Goal: Use online tool/utility: Utilize a website feature to perform a specific function

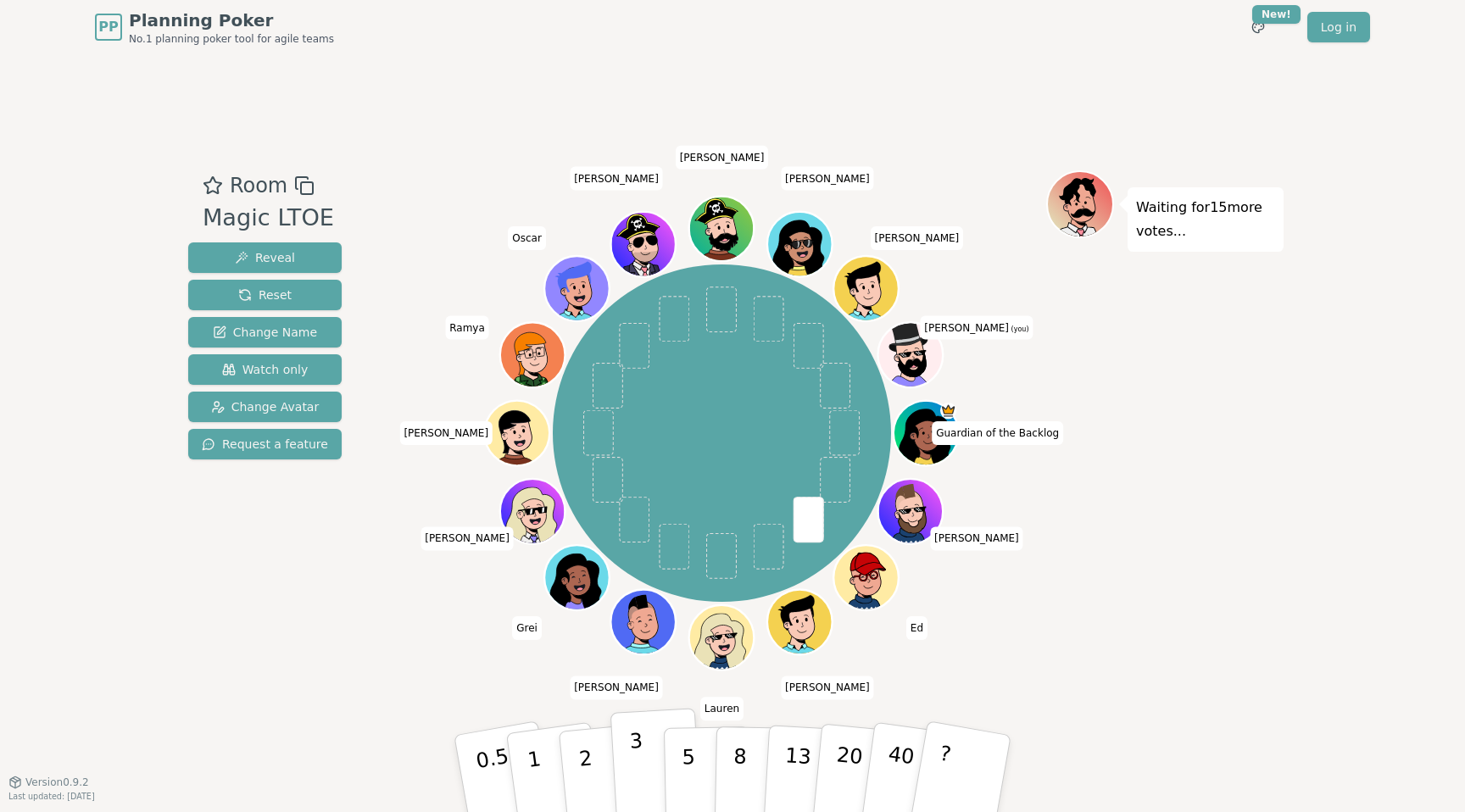
click at [630, 769] on button "3" at bounding box center [657, 773] width 92 height 132
click at [582, 756] on p "2" at bounding box center [587, 776] width 22 height 92
click at [626, 753] on button "3" at bounding box center [657, 773] width 92 height 132
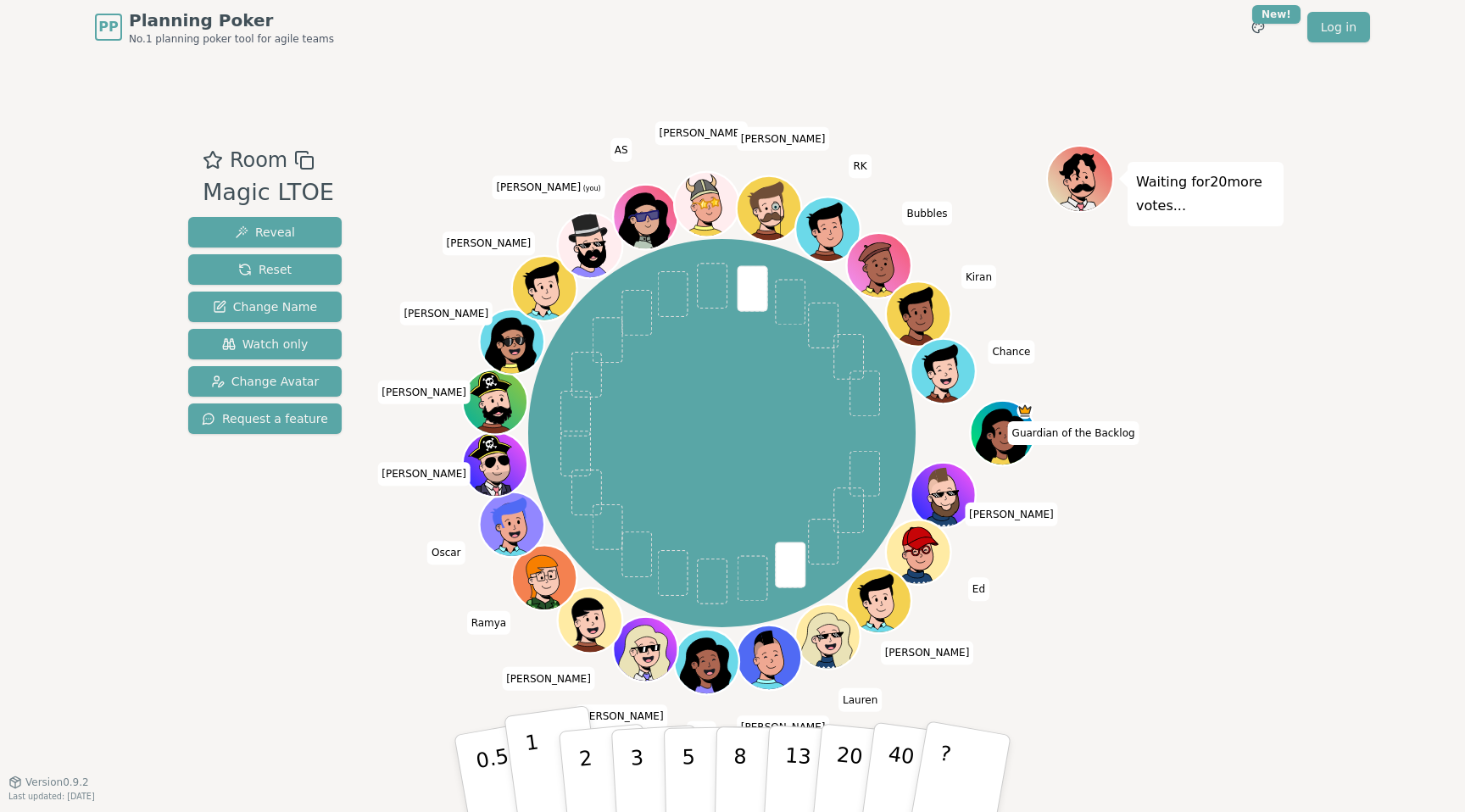
click at [540, 756] on button "1" at bounding box center [554, 774] width 101 height 138
click at [569, 755] on button "2" at bounding box center [605, 774] width 96 height 135
click at [572, 775] on button "2" at bounding box center [605, 774] width 96 height 135
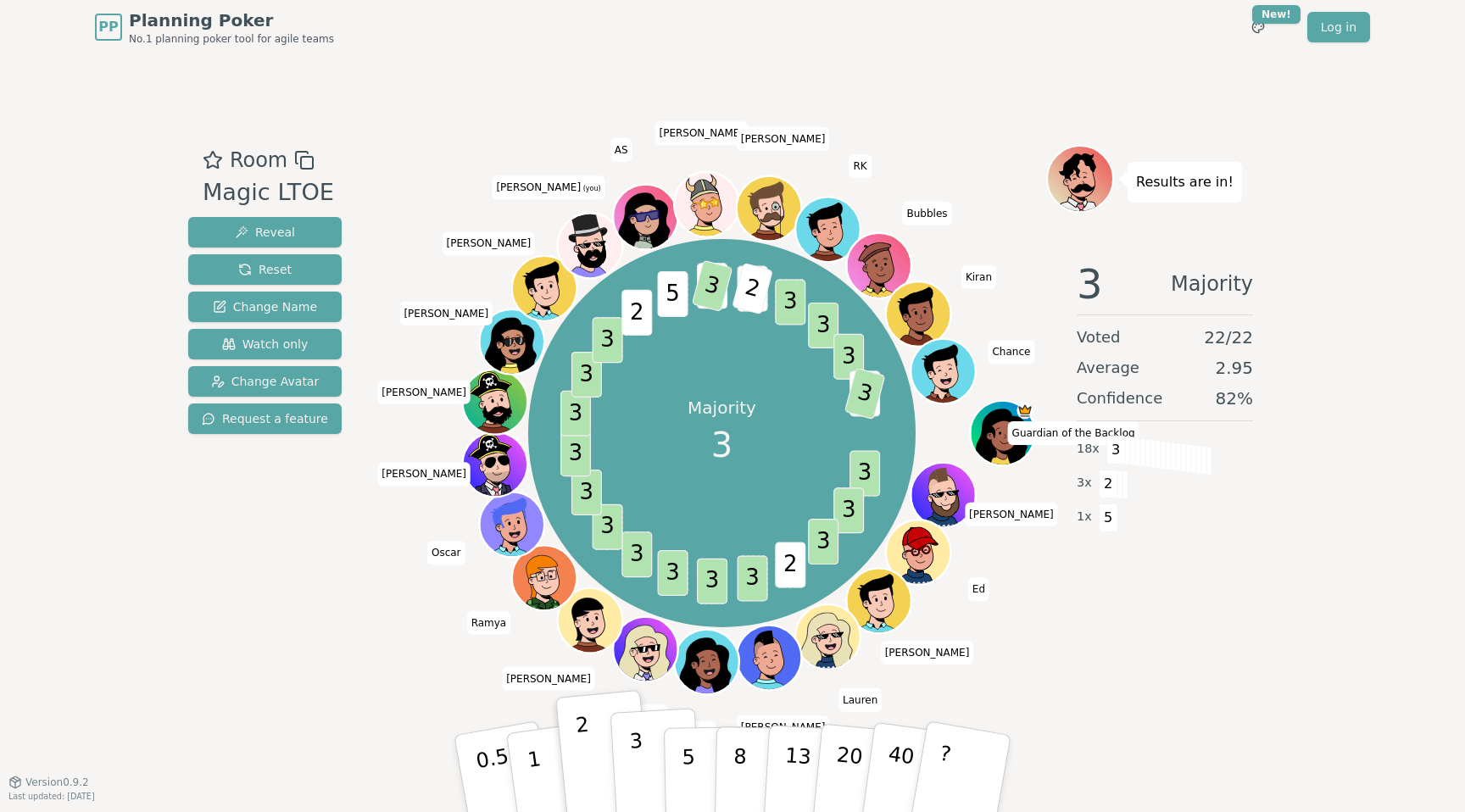
click at [619, 774] on button "3" at bounding box center [657, 773] width 92 height 132
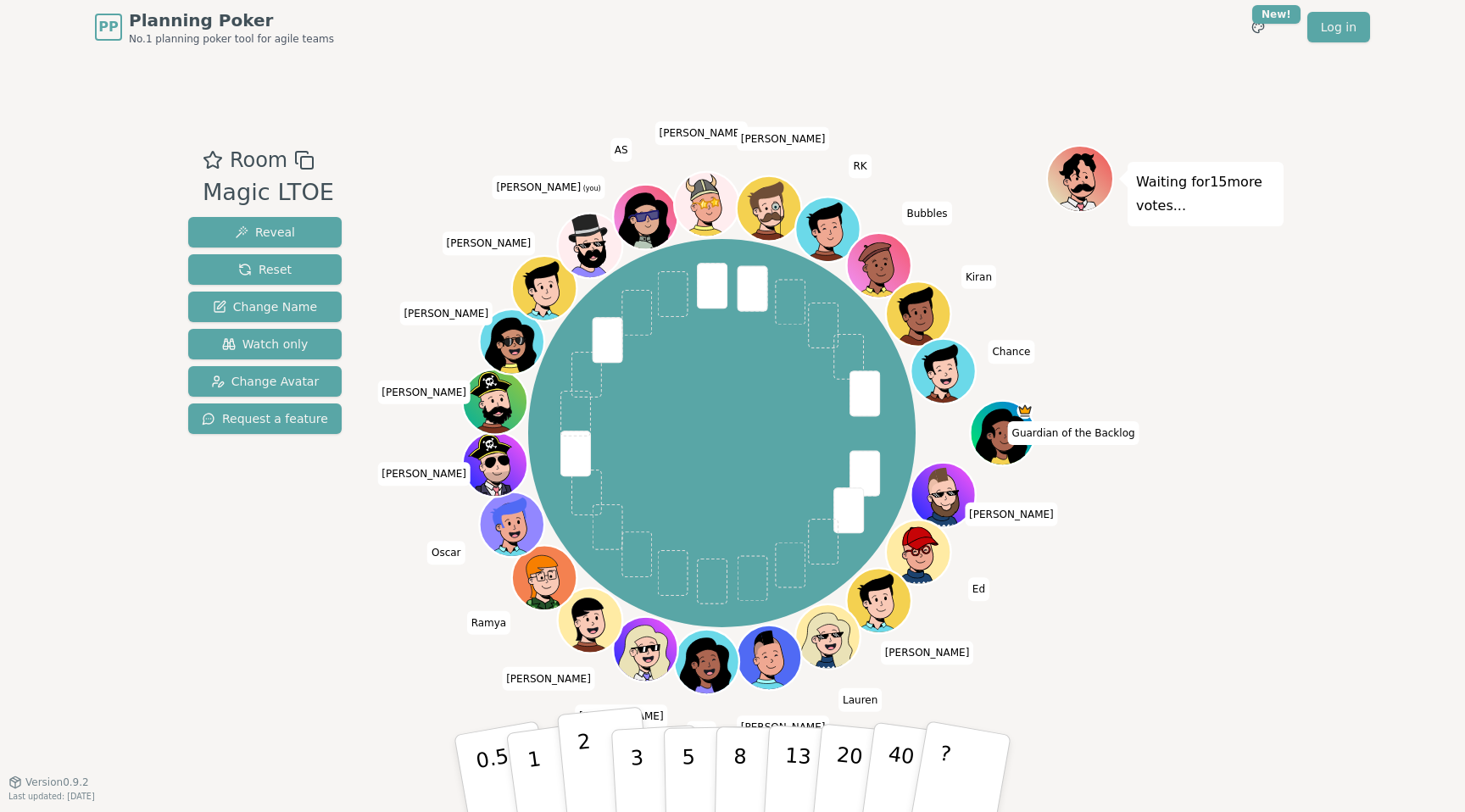
click at [593, 769] on button "2" at bounding box center [605, 774] width 96 height 135
click at [641, 749] on button "3" at bounding box center [657, 773] width 92 height 132
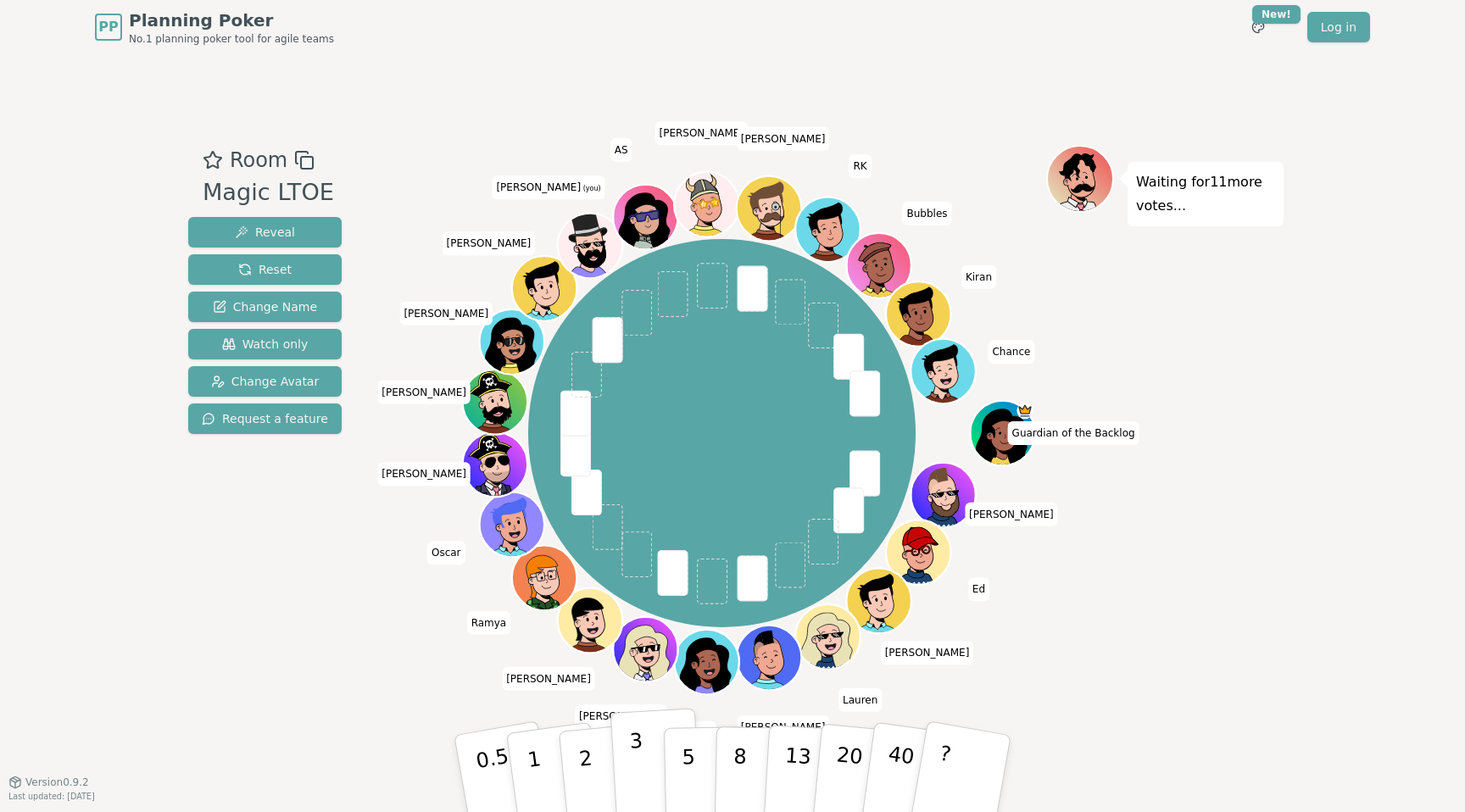
click at [636, 790] on p "3" at bounding box center [639, 775] width 19 height 92
